Goal: Transaction & Acquisition: Subscribe to service/newsletter

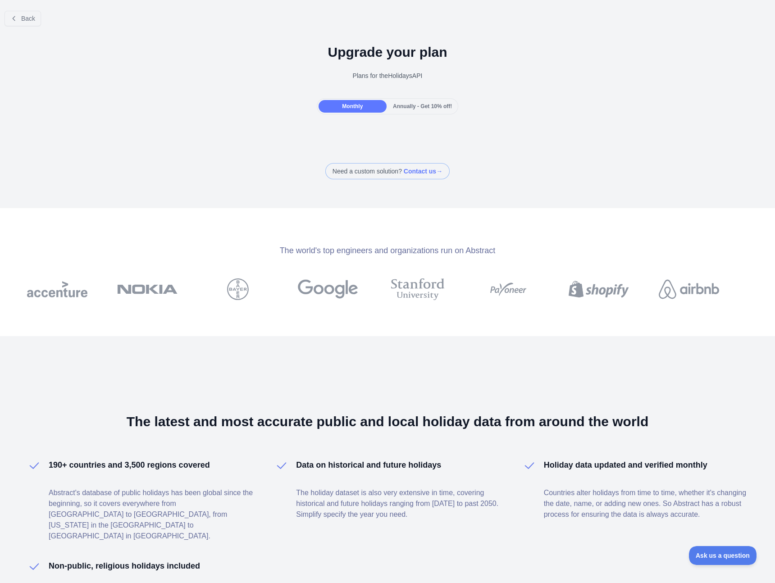
drag, startPoint x: 273, startPoint y: 249, endPoint x: 377, endPoint y: 256, distance: 104.8
click at [368, 256] on div "​ Subscribe to the Email Reputation API and save 30% This offer will expire on …" at bounding box center [387, 291] width 775 height 583
drag, startPoint x: 414, startPoint y: 256, endPoint x: 432, endPoint y: 256, distance: 18.0
click at [415, 257] on div "Subscribe to the Email Reputation API and save 30% This offer will expire on [D…" at bounding box center [387, 277] width 231 height 41
click at [452, 257] on div "Subscribe to the Email Reputation API and save 30% This offer will expire on [D…" at bounding box center [387, 277] width 231 height 41
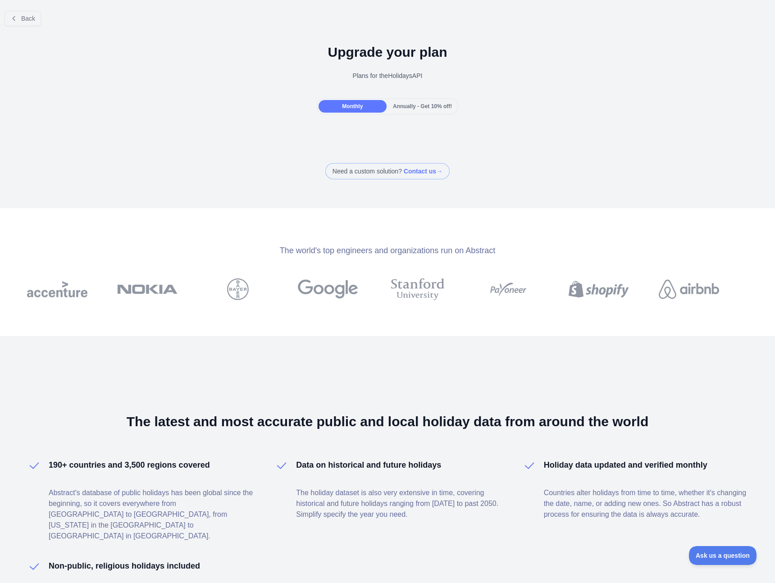
click at [454, 257] on div "Subscribe to the Email Reputation API and save 30% This offer will expire on [D…" at bounding box center [387, 277] width 231 height 41
drag, startPoint x: 495, startPoint y: 247, endPoint x: 342, endPoint y: 234, distance: 153.3
click at [343, 234] on div at bounding box center [387, 291] width 775 height 583
click at [337, 102] on div "Monthly" at bounding box center [353, 106] width 68 height 13
click at [401, 109] on span "Annually - Get 10% off!" at bounding box center [422, 106] width 59 height 6
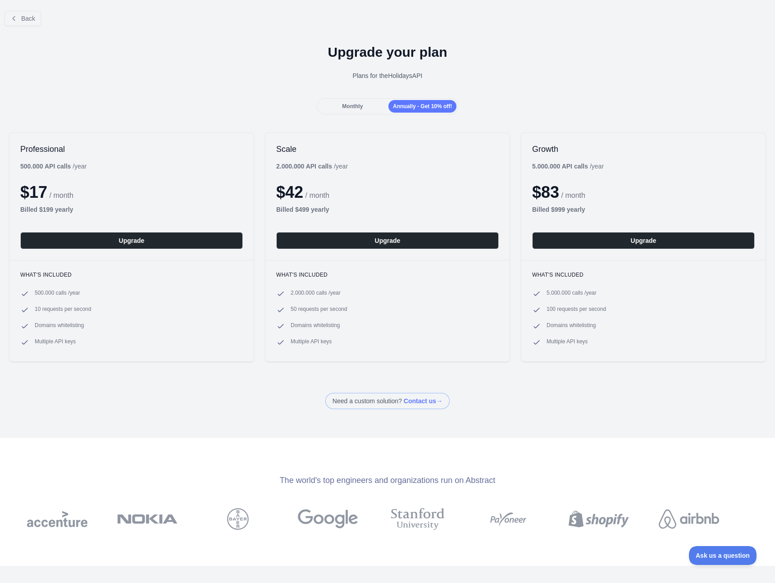
click at [341, 96] on div "Upgrade your plan Plans for the Holidays API" at bounding box center [387, 65] width 775 height 65
click at [342, 101] on div "Monthly" at bounding box center [353, 106] width 68 height 13
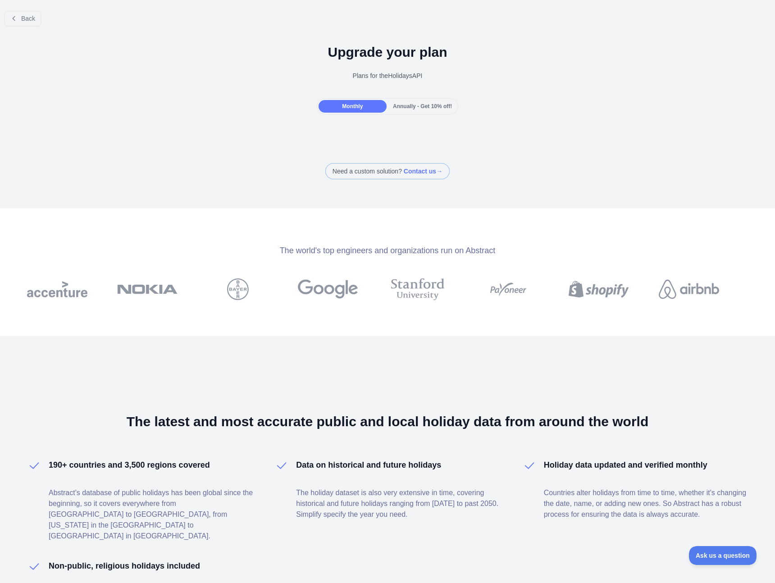
click at [408, 102] on div "Annually - Get 10% off!" at bounding box center [423, 106] width 68 height 13
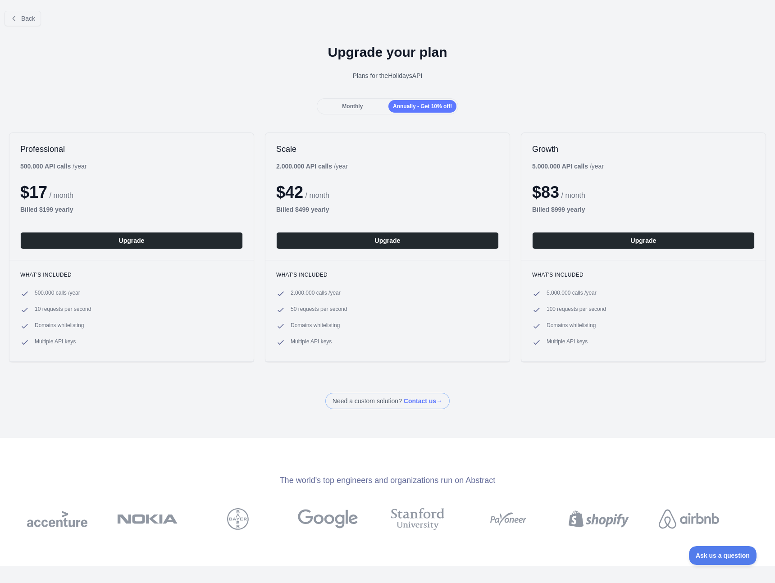
click at [369, 104] on div "Monthly" at bounding box center [353, 106] width 68 height 13
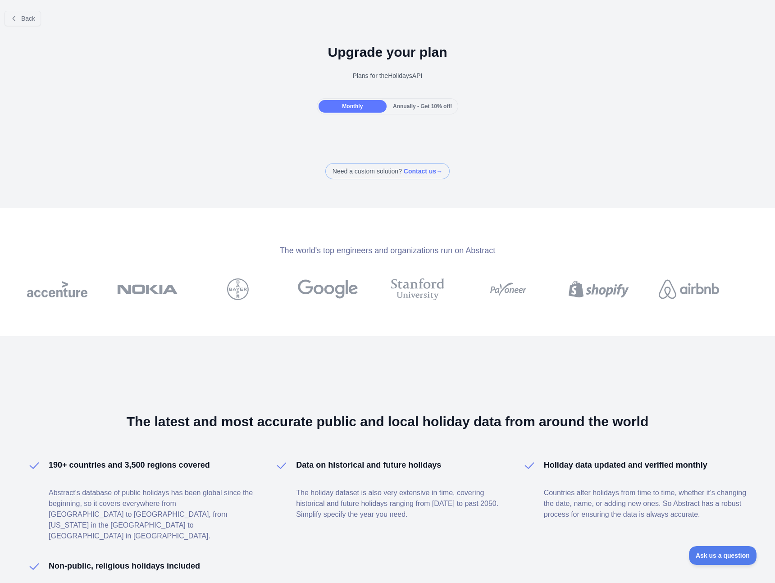
click at [412, 164] on span at bounding box center [387, 171] width 124 height 16
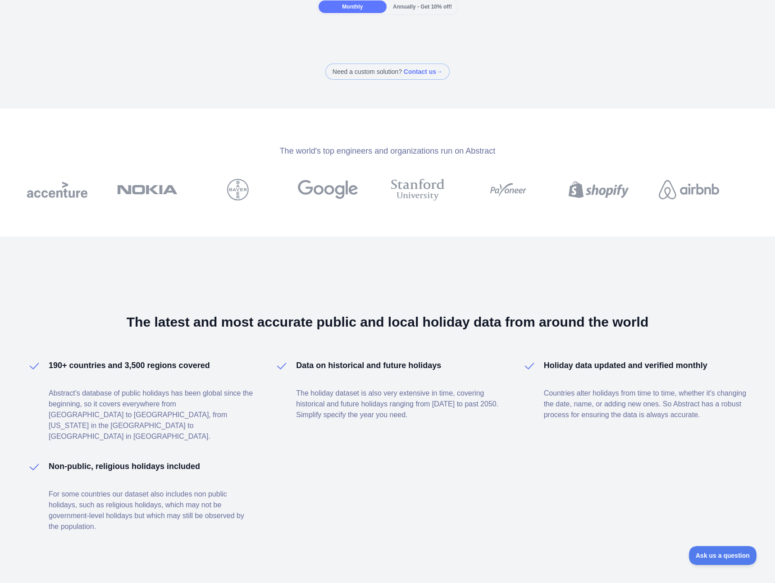
scroll to position [105, 0]
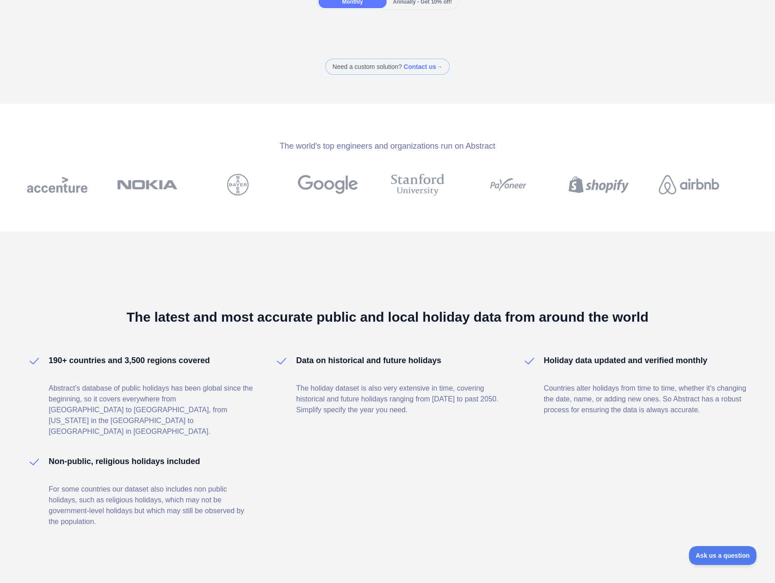
click at [482, 316] on h3 "The latest and most accurate public and local holiday data from around the world" at bounding box center [387, 317] width 721 height 16
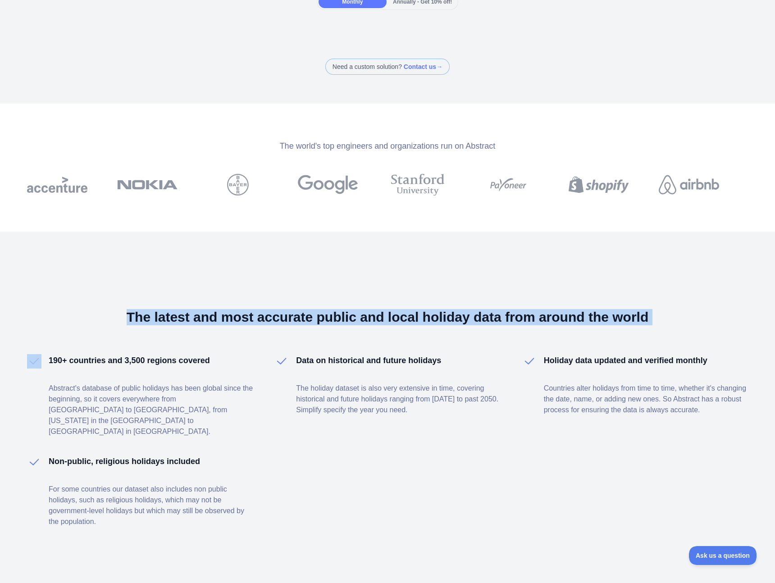
click at [482, 316] on h3 "The latest and most accurate public and local holiday data from around the world" at bounding box center [387, 317] width 721 height 16
click at [639, 314] on h3 "The latest and most accurate public and local holiday data from around the world" at bounding box center [387, 317] width 721 height 16
drag, startPoint x: 646, startPoint y: 315, endPoint x: 174, endPoint y: 305, distance: 472.0
click at [187, 297] on div "The latest and most accurate public and local holiday data from around the worl…" at bounding box center [387, 418] width 775 height 373
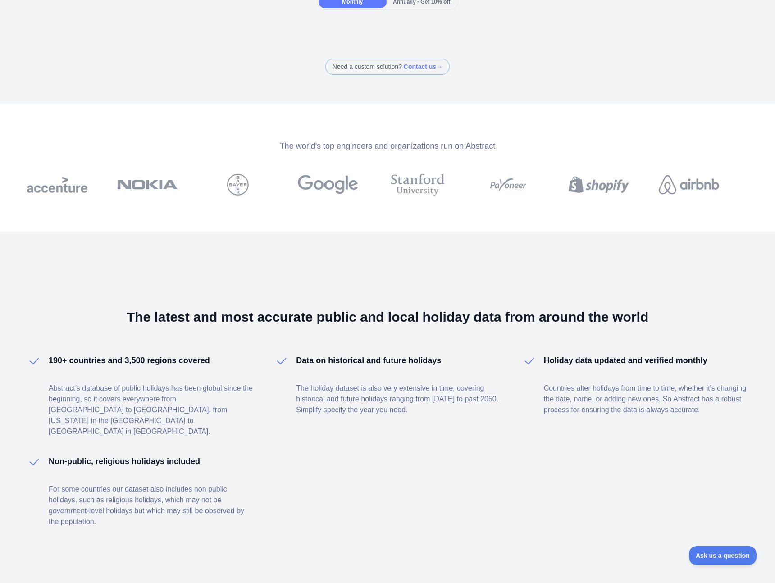
click at [73, 343] on div "The latest and most accurate public and local holiday data from around the worl…" at bounding box center [387, 418] width 775 height 373
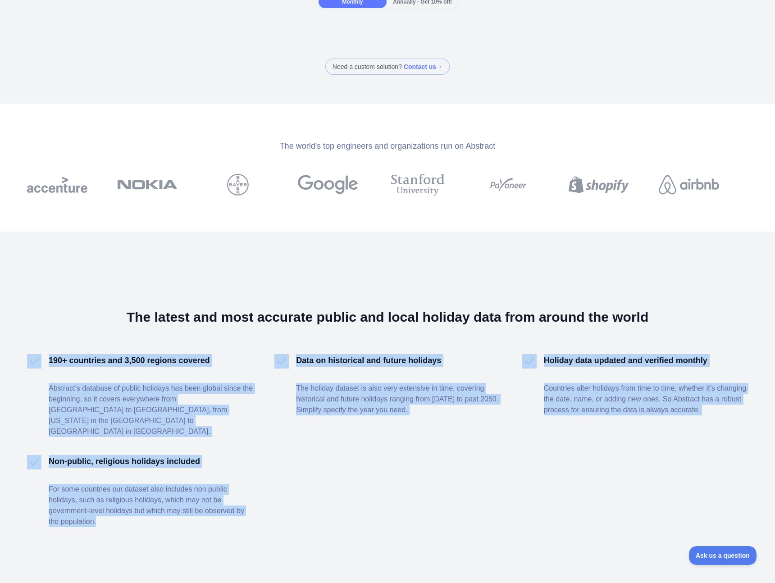
drag, startPoint x: 44, startPoint y: 351, endPoint x: 206, endPoint y: 514, distance: 229.8
click at [206, 514] on div "The latest and most accurate public and local holiday data from around the worl…" at bounding box center [387, 418] width 775 height 373
click at [226, 517] on div "The latest and most accurate public and local holiday data from around the worl…" at bounding box center [387, 418] width 775 height 373
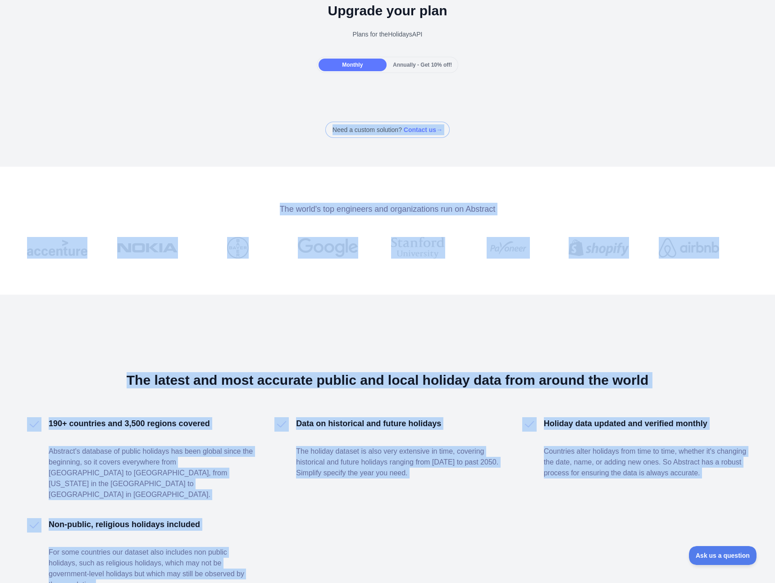
scroll to position [0, 0]
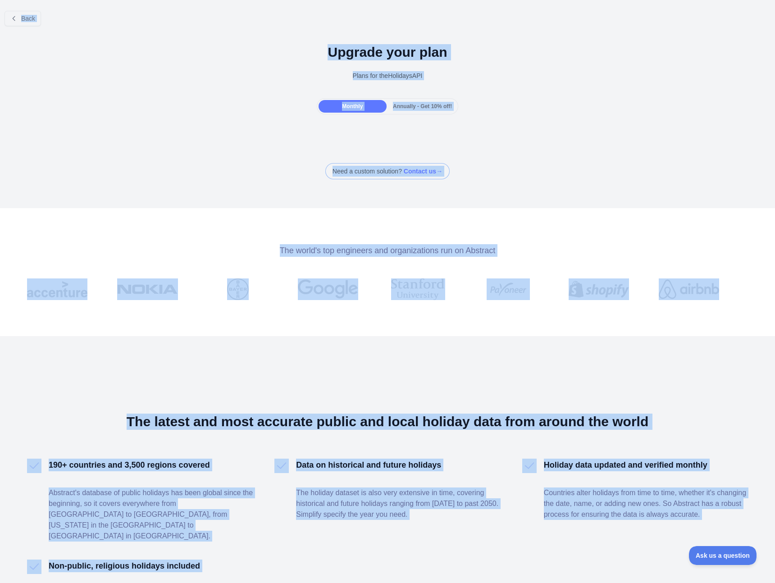
drag, startPoint x: 198, startPoint y: 517, endPoint x: 2, endPoint y: 9, distance: 544.0
click at [2, 9] on div "Back Upgrade your plan Plans for the Holidays API Monthly Annually - Get 10% of…" at bounding box center [387, 291] width 775 height 583
click at [191, 145] on div "Back Upgrade your plan Plans for the Holidays API Monthly Annually - Get 10% of…" at bounding box center [387, 92] width 775 height 176
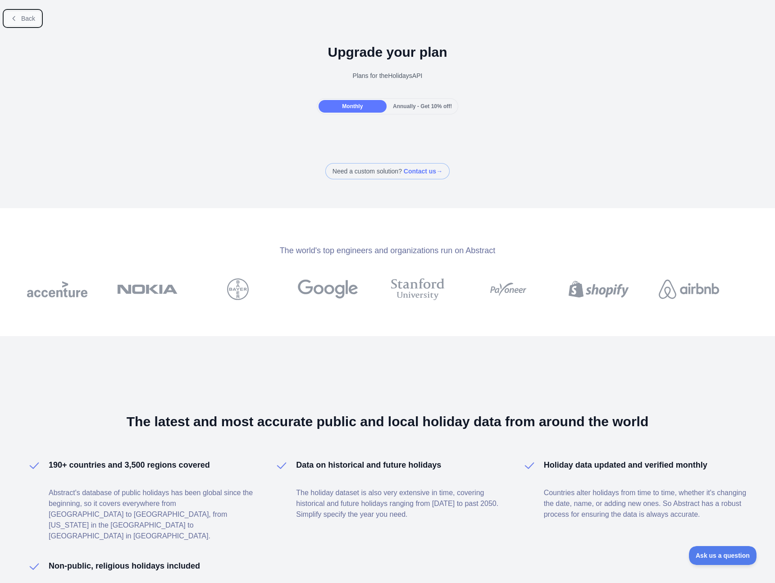
click at [27, 23] on button "Back" at bounding box center [23, 18] width 37 height 15
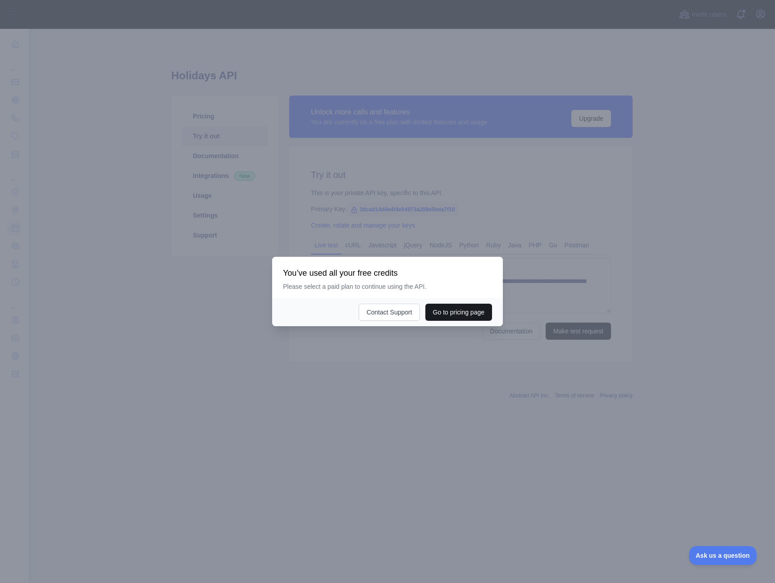
click at [434, 315] on button "Go to pricing page" at bounding box center [458, 312] width 67 height 17
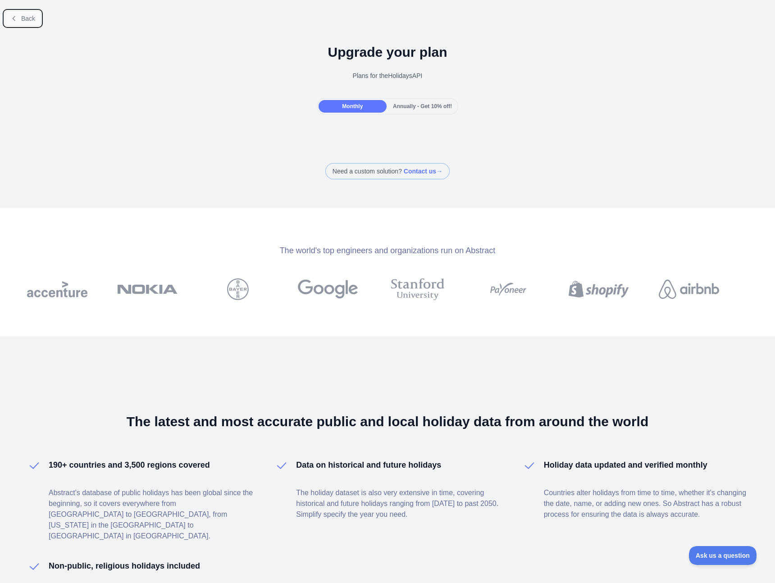
click at [24, 12] on button "Back" at bounding box center [23, 18] width 37 height 15
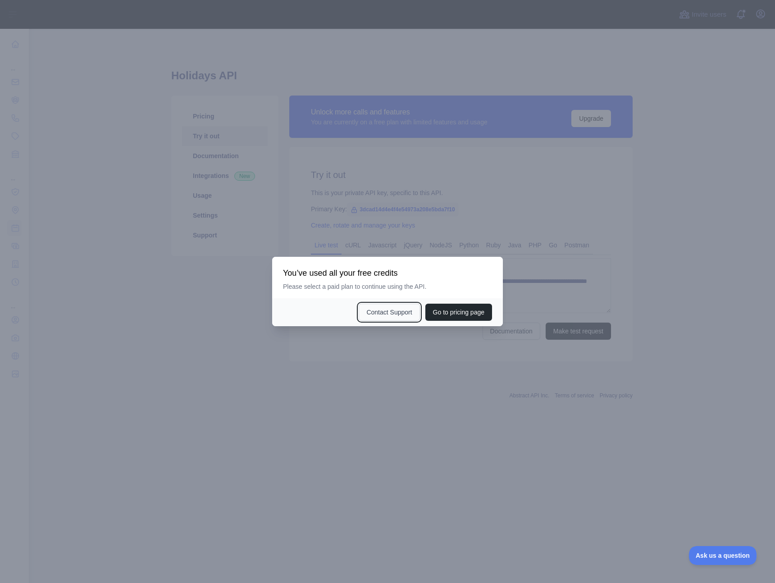
click at [404, 310] on button "Contact Support" at bounding box center [389, 312] width 61 height 17
